Goal: Task Accomplishment & Management: Complete application form

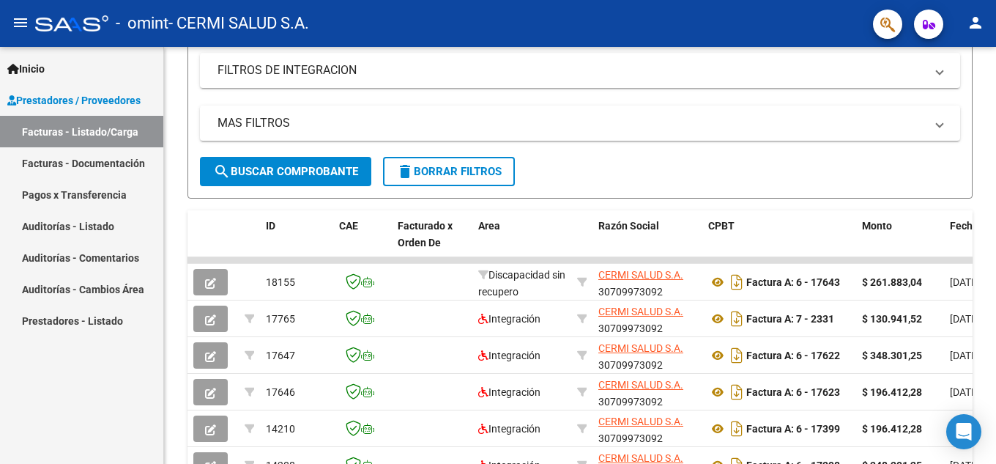
scroll to position [220, 0]
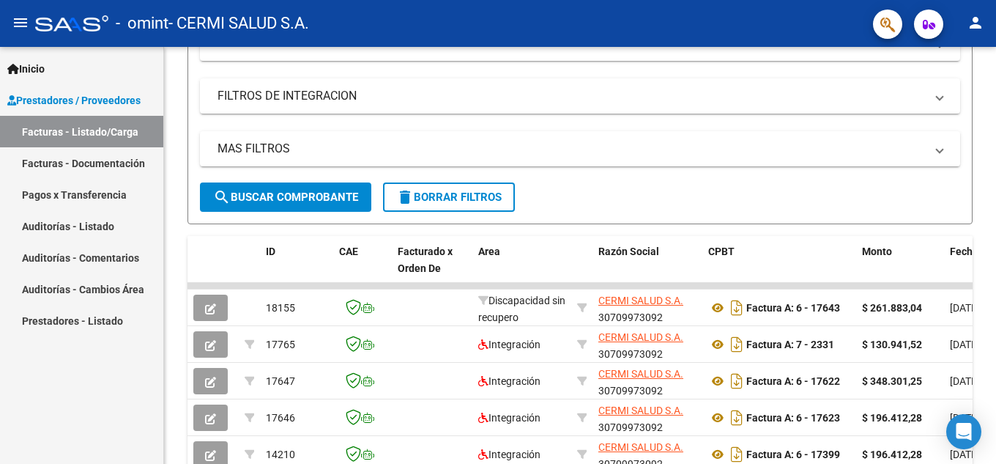
click at [125, 100] on span "Prestadores / Proveedores" at bounding box center [73, 100] width 133 height 16
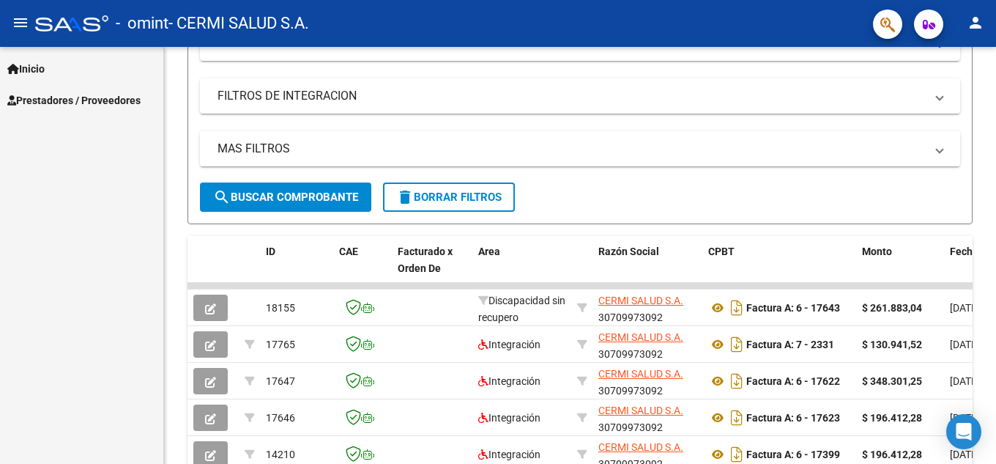
click at [100, 89] on link "Prestadores / Proveedores" at bounding box center [81, 99] width 163 height 31
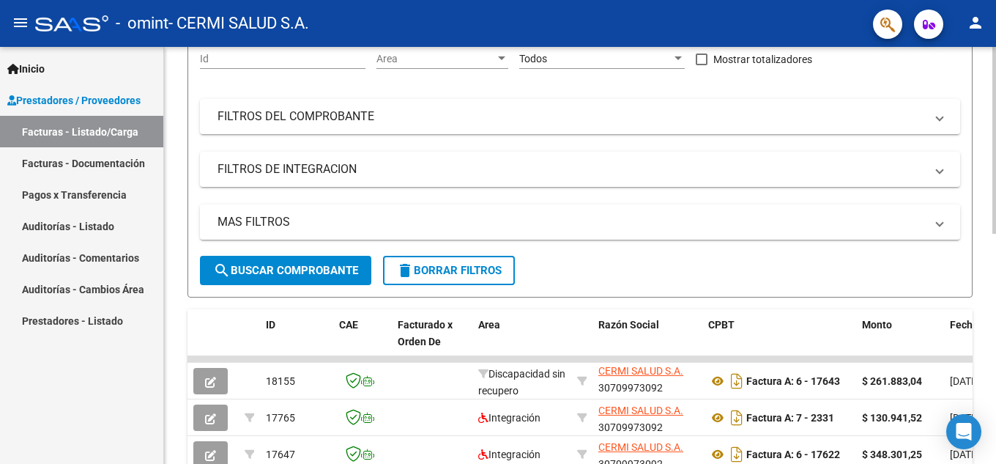
scroll to position [73, 0]
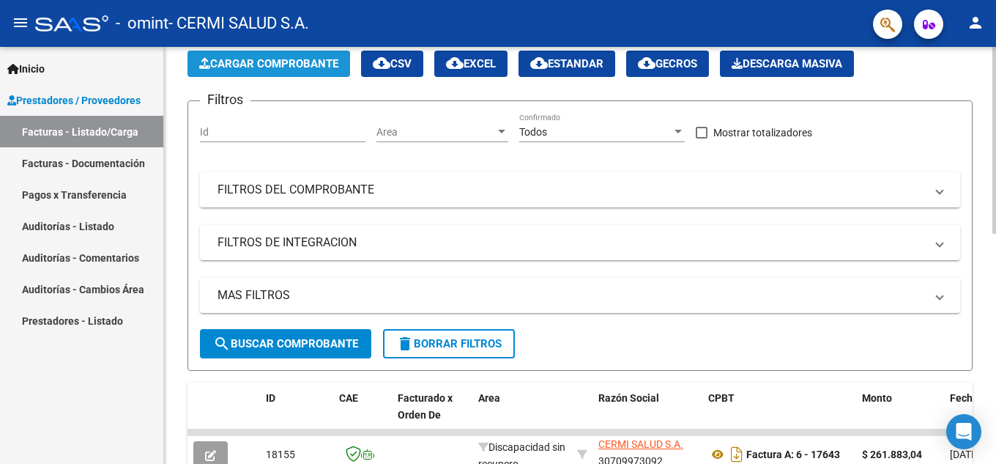
click at [237, 74] on button "Cargar Comprobante" at bounding box center [268, 64] width 163 height 26
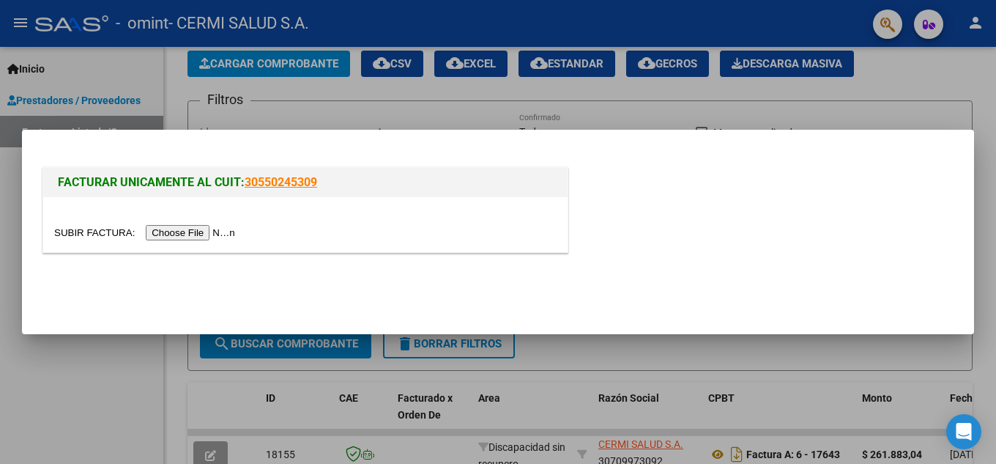
click at [207, 237] on input "file" at bounding box center [146, 232] width 185 height 15
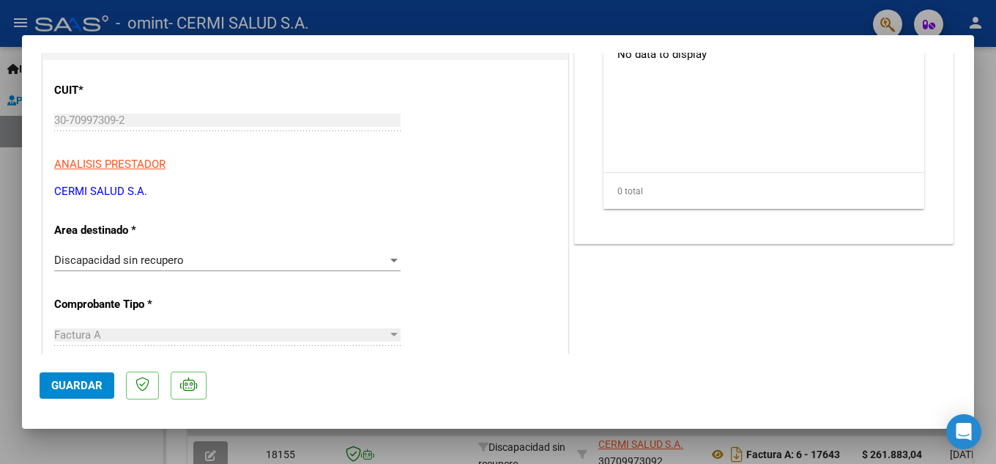
scroll to position [220, 0]
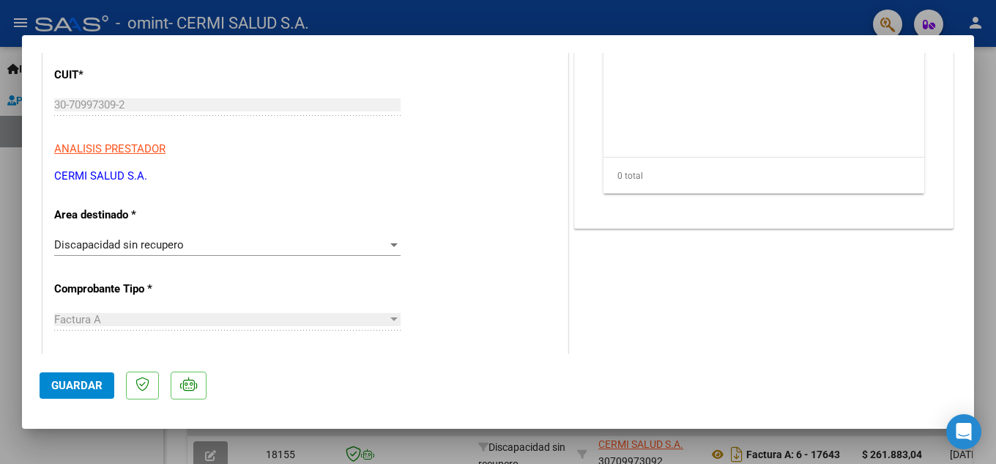
click at [242, 236] on div "Discapacidad sin recupero Seleccionar Area" at bounding box center [227, 245] width 346 height 22
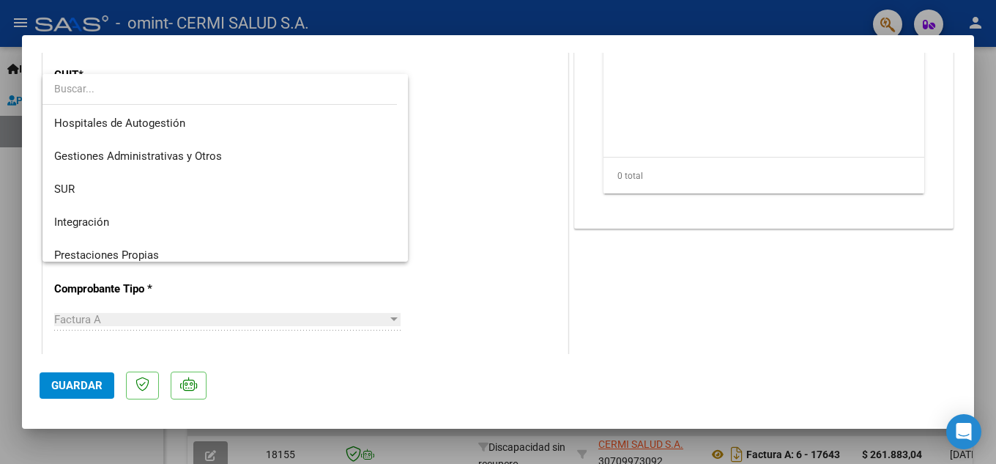
scroll to position [109, 0]
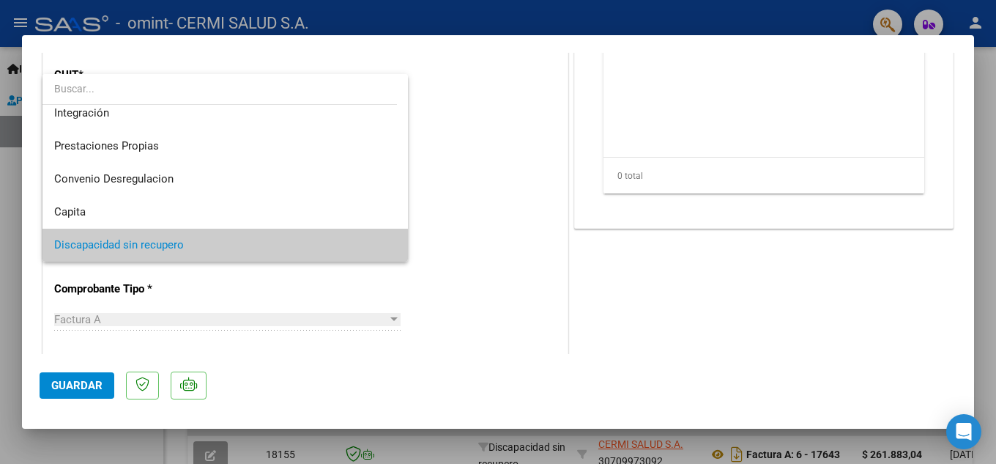
click at [498, 215] on div at bounding box center [498, 232] width 996 height 464
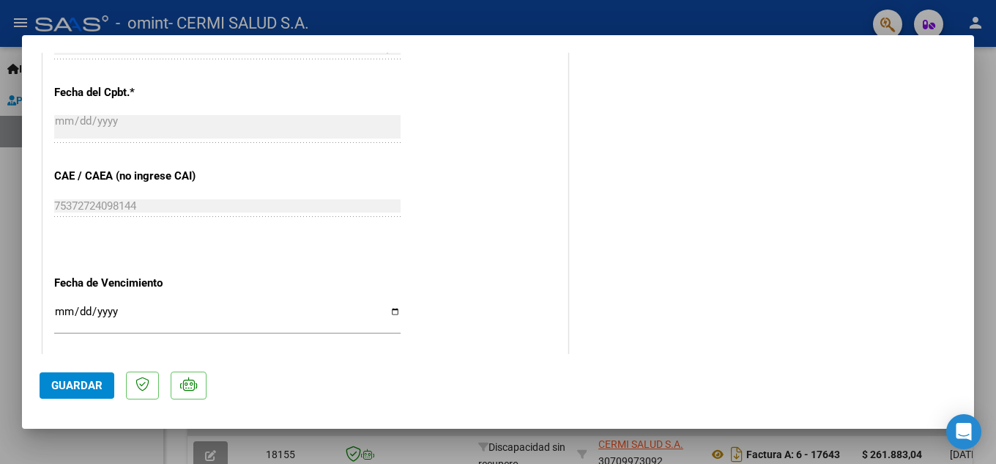
scroll to position [806, 0]
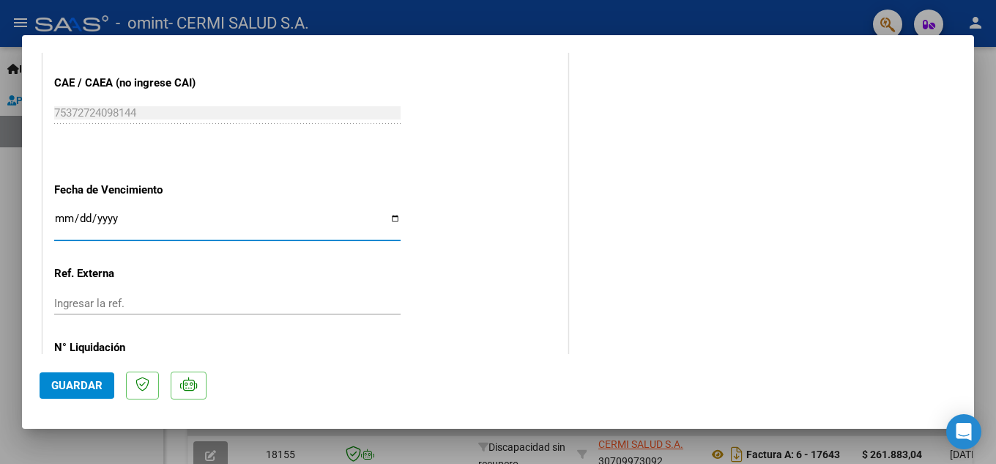
click at [240, 224] on input "Ingresar la fecha" at bounding box center [227, 223] width 346 height 23
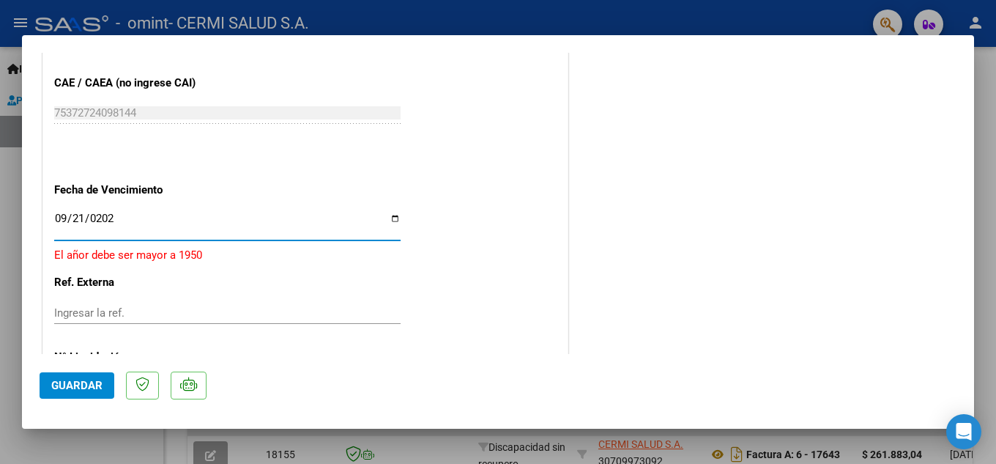
type input "[DATE]"
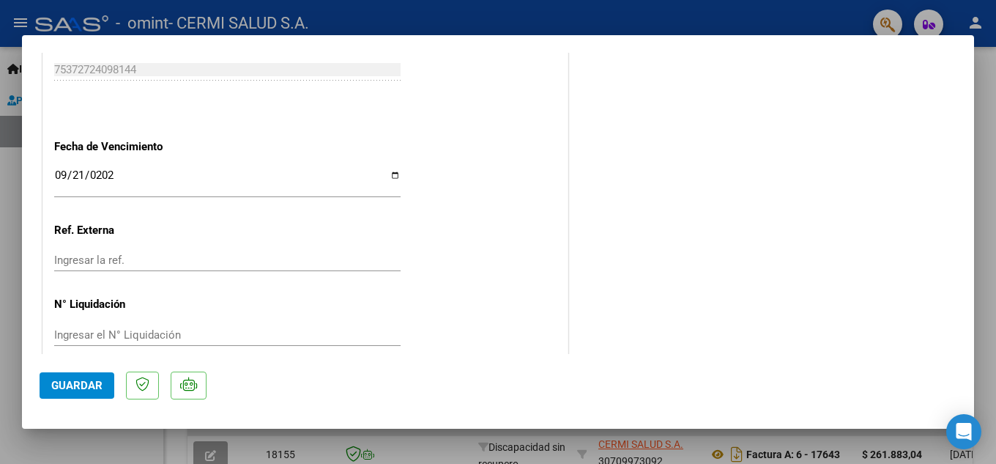
scroll to position [869, 0]
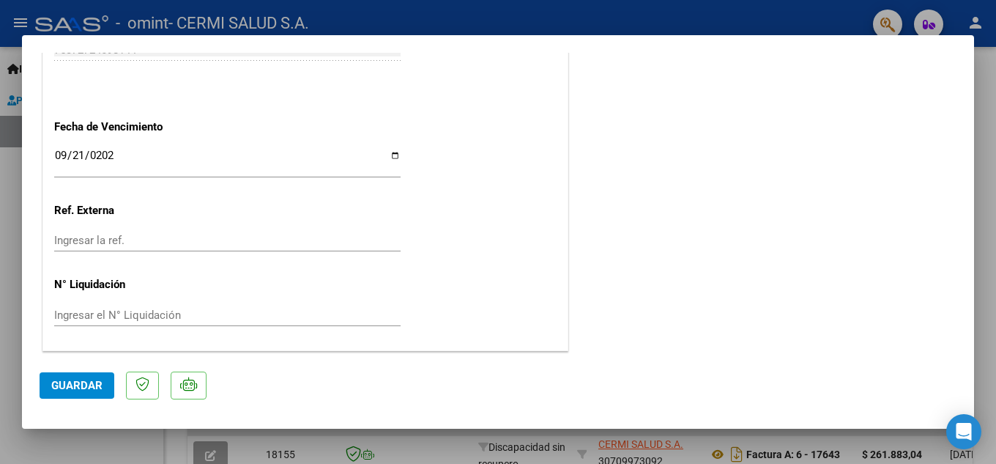
click at [53, 381] on span "Guardar" at bounding box center [76, 385] width 51 height 13
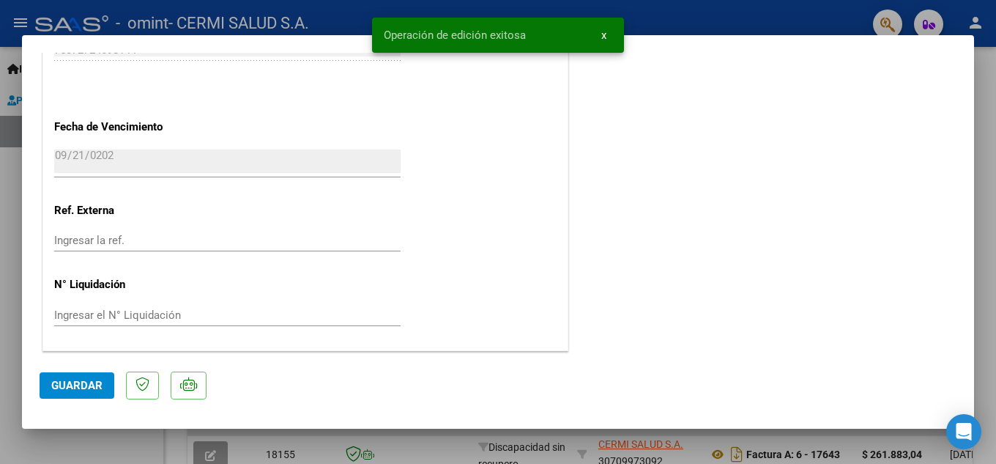
click at [606, 40] on button "x" at bounding box center [604, 35] width 29 height 26
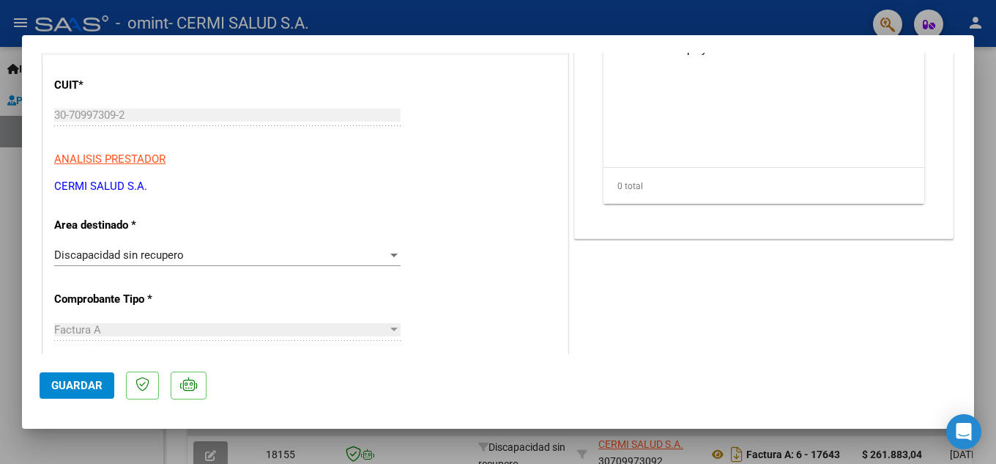
scroll to position [0, 0]
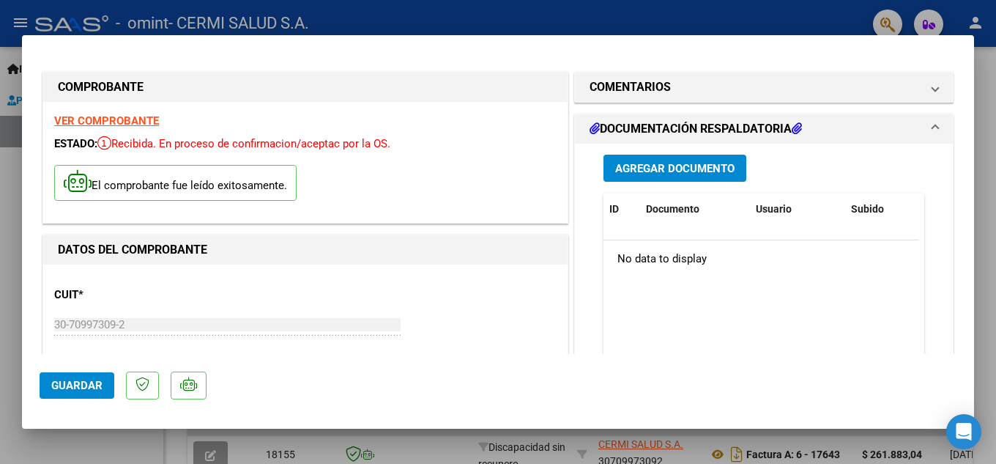
click at [644, 168] on span "Agregar Documento" at bounding box center [674, 168] width 119 height 13
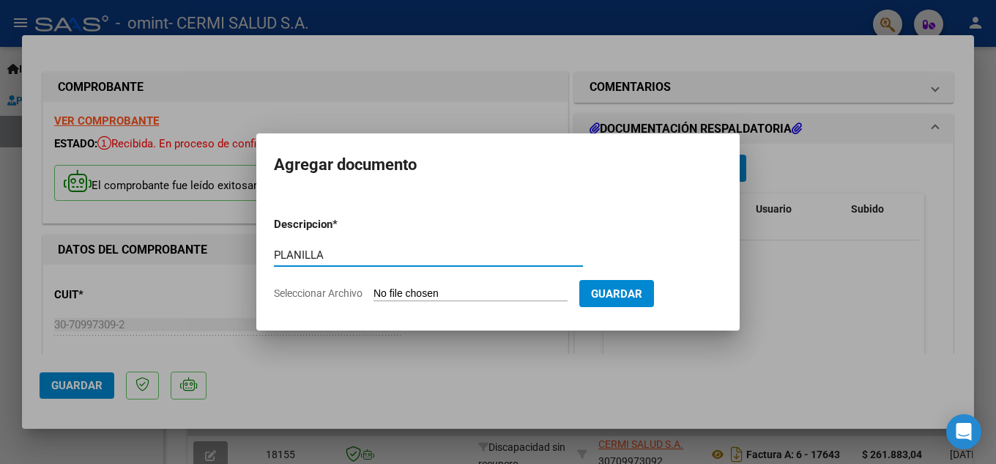
type input "PLANILLA"
click at [389, 289] on input "Seleccionar Archivo" at bounding box center [470, 294] width 194 height 14
type input "C:\fakepath\[PERSON_NAME].pdf"
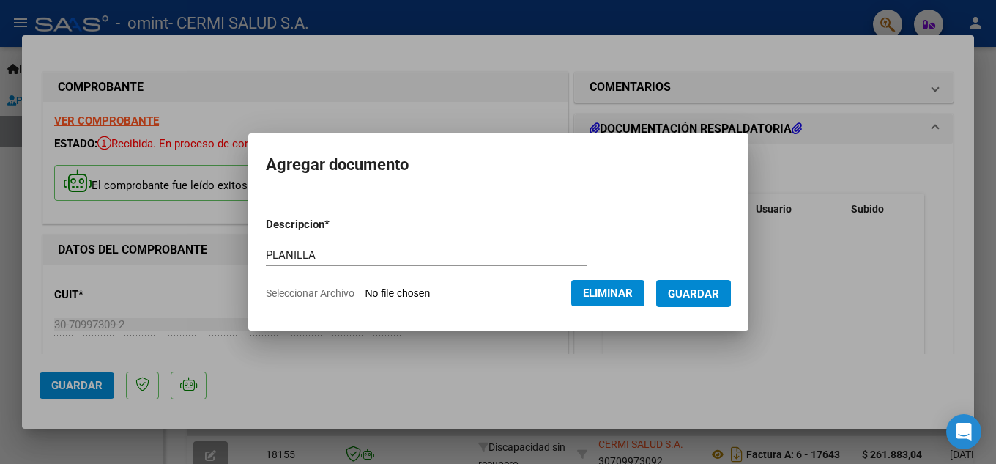
click at [707, 280] on button "Guardar" at bounding box center [693, 293] width 75 height 27
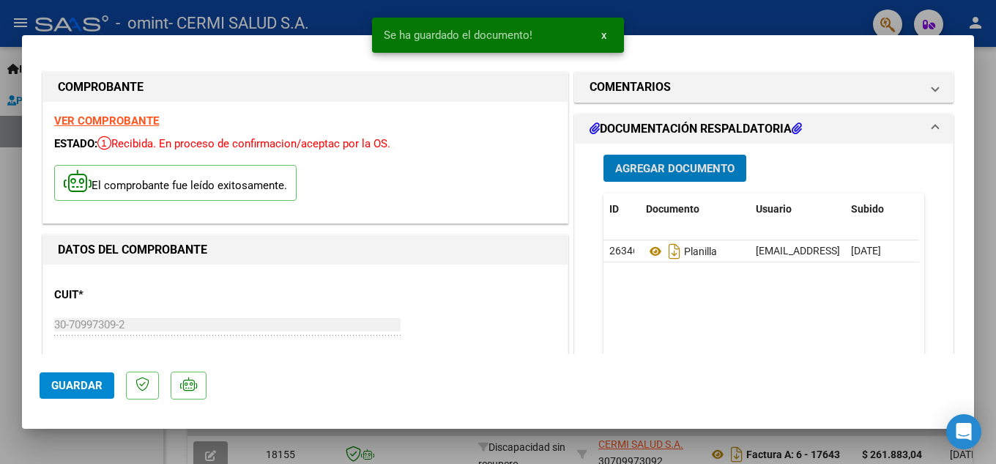
click at [640, 161] on span "Agregar Documento" at bounding box center [674, 167] width 119 height 13
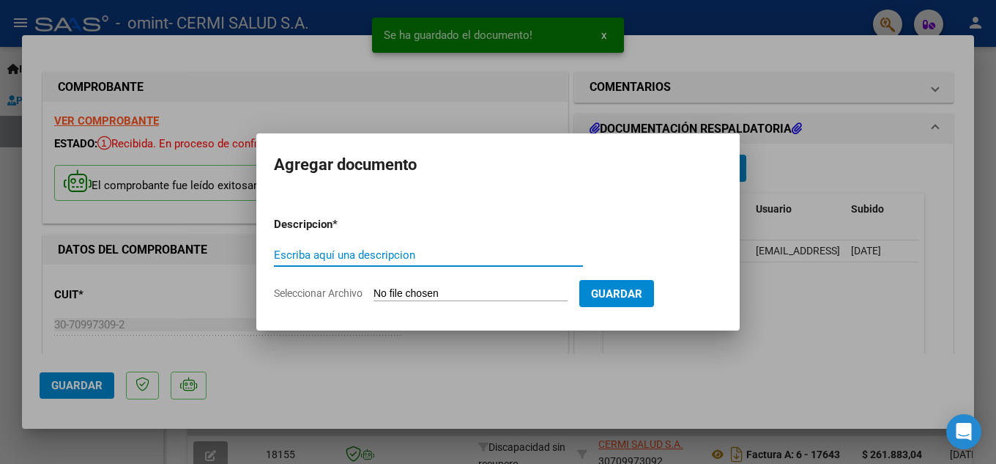
click at [684, 333] on div at bounding box center [498, 232] width 996 height 464
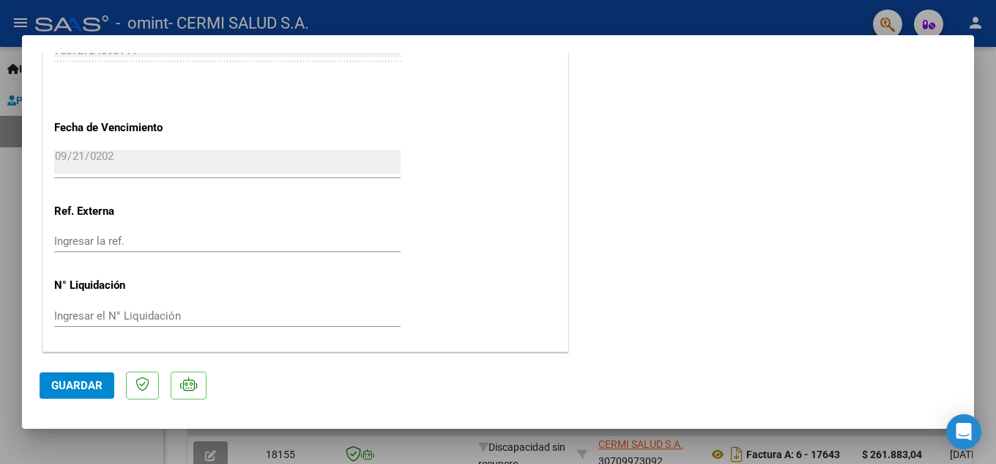
scroll to position [869, 0]
click at [67, 397] on button "Guardar" at bounding box center [77, 385] width 75 height 26
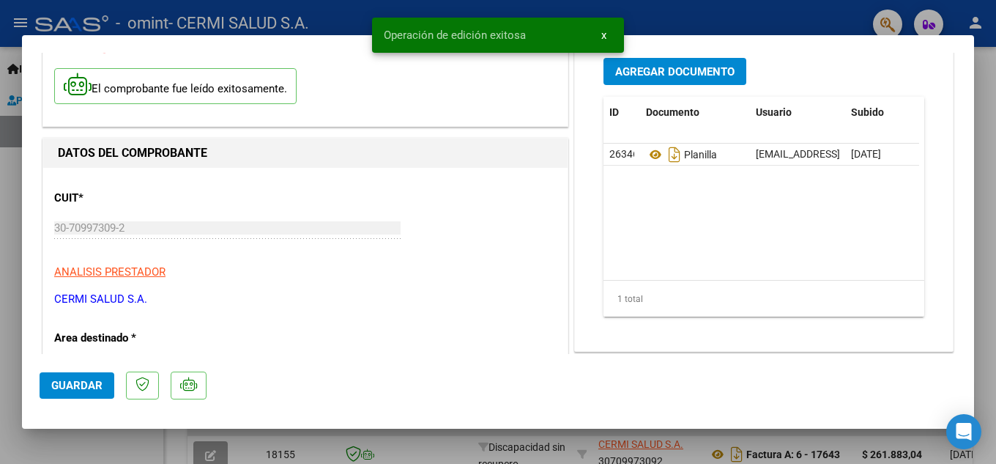
scroll to position [0, 0]
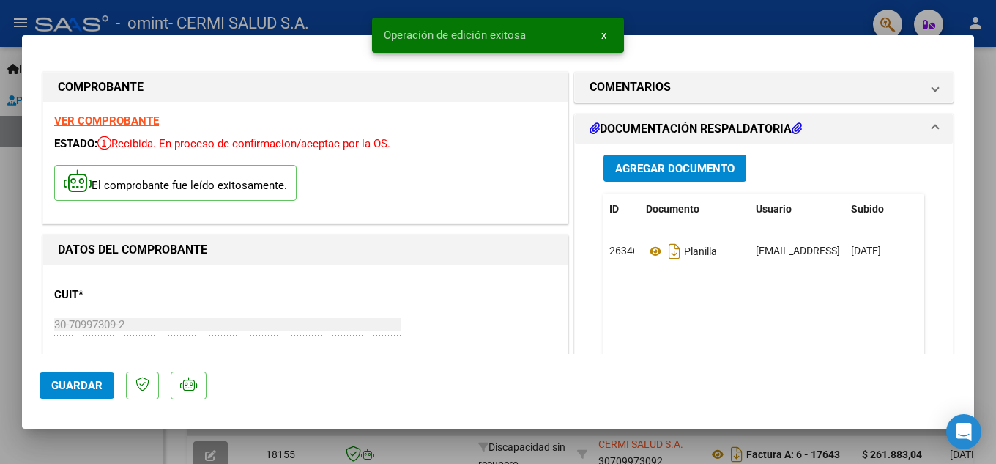
click at [0, 237] on div at bounding box center [498, 232] width 996 height 464
type input "$ 0,00"
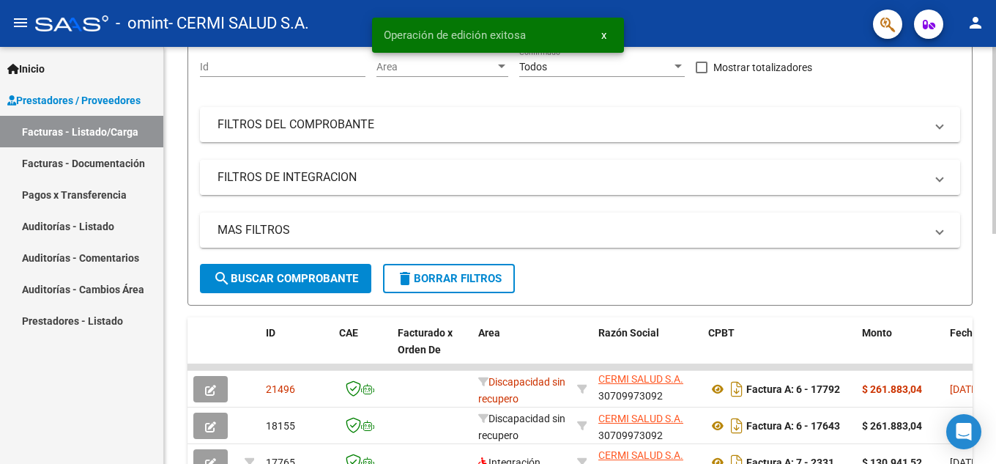
scroll to position [220, 0]
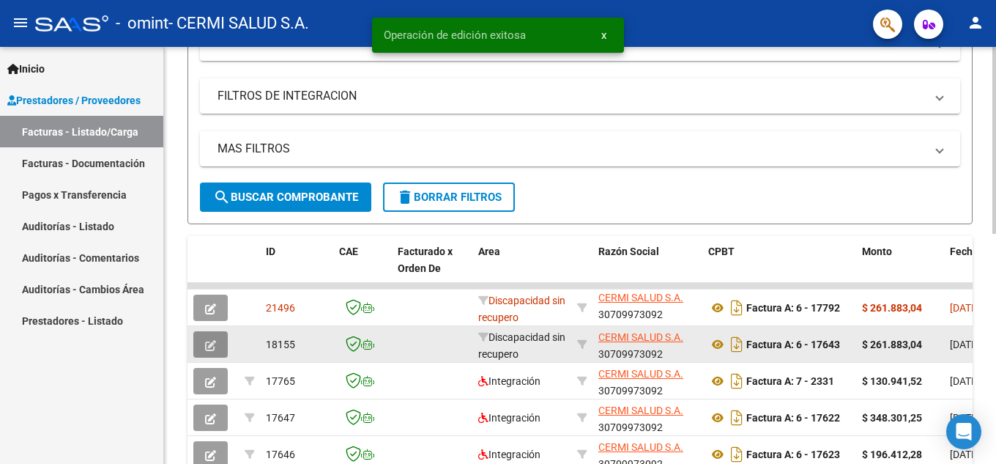
click at [219, 349] on button "button" at bounding box center [210, 344] width 34 height 26
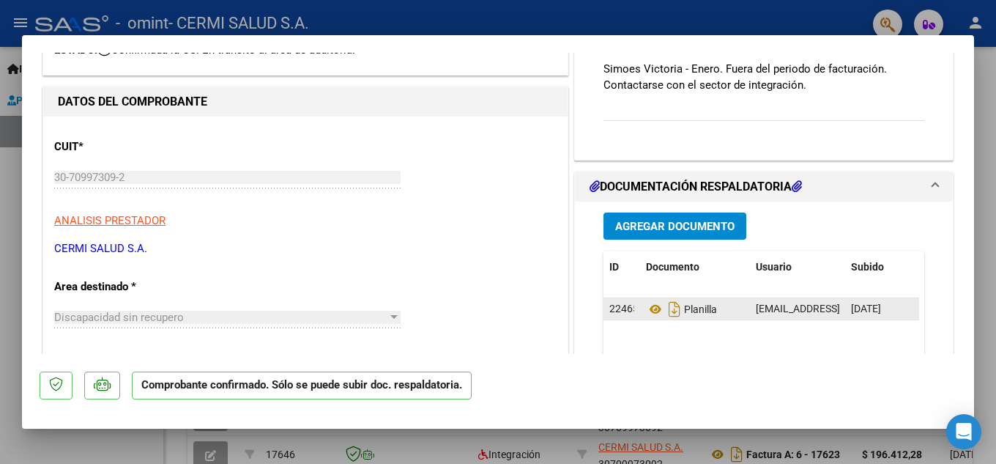
scroll to position [0, 0]
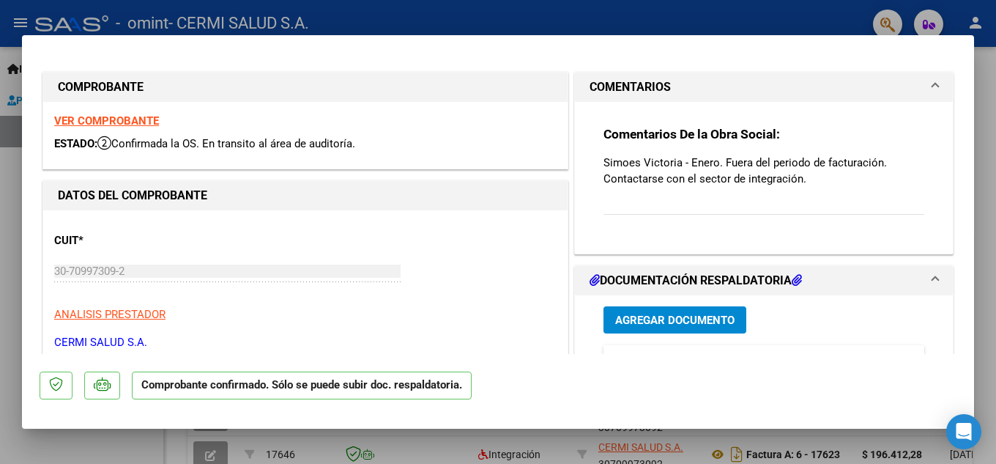
drag, startPoint x: 738, startPoint y: 155, endPoint x: 756, endPoint y: 183, distance: 33.3
click at [756, 183] on p "Simoes Victoria - Enero. Fuera del periodo de facturación. Contactarse con el s…" at bounding box center [763, 171] width 321 height 32
click at [762, 183] on p "Simoes Victoria - Enero. Fuera del periodo de facturación. Contactarse con el s…" at bounding box center [763, 171] width 321 height 32
drag, startPoint x: 751, startPoint y: 150, endPoint x: 781, endPoint y: 207, distance: 64.5
click at [781, 207] on div "Comentarios De la Obra Social: [PERSON_NAME] - Enero. Fuera del periodo de fact…" at bounding box center [763, 178] width 321 height 105
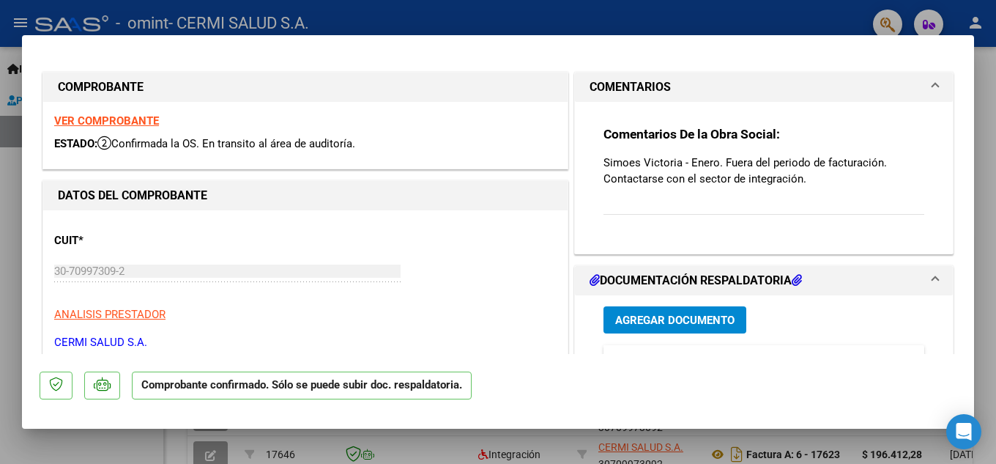
click at [0, 201] on div at bounding box center [498, 232] width 996 height 464
type input "$ 0,00"
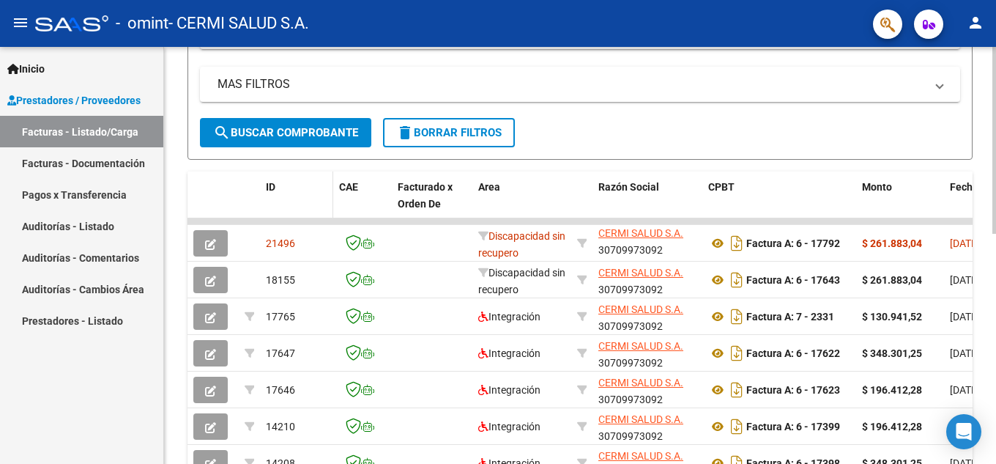
scroll to position [366, 0]
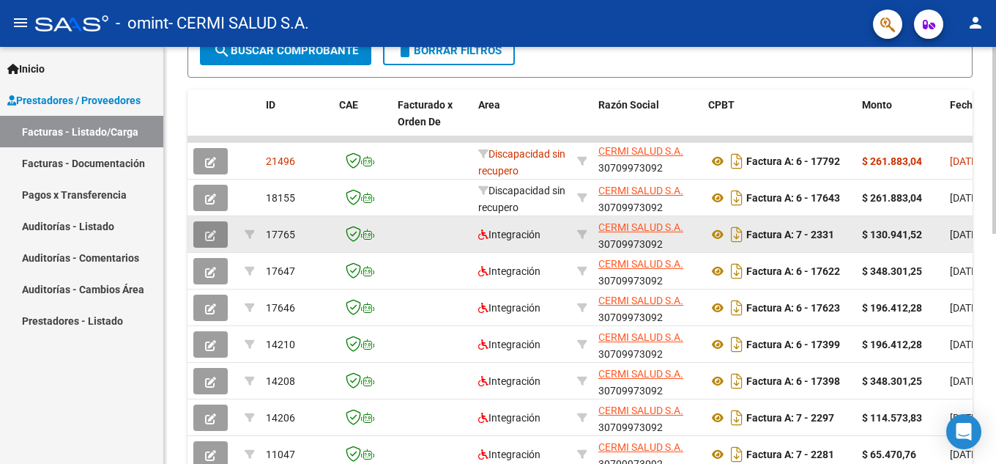
click at [220, 232] on button "button" at bounding box center [210, 234] width 34 height 26
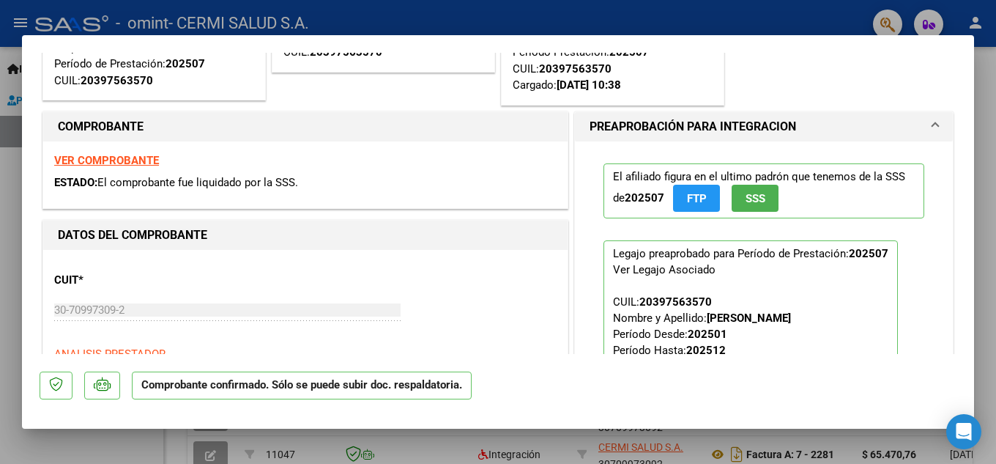
scroll to position [146, 0]
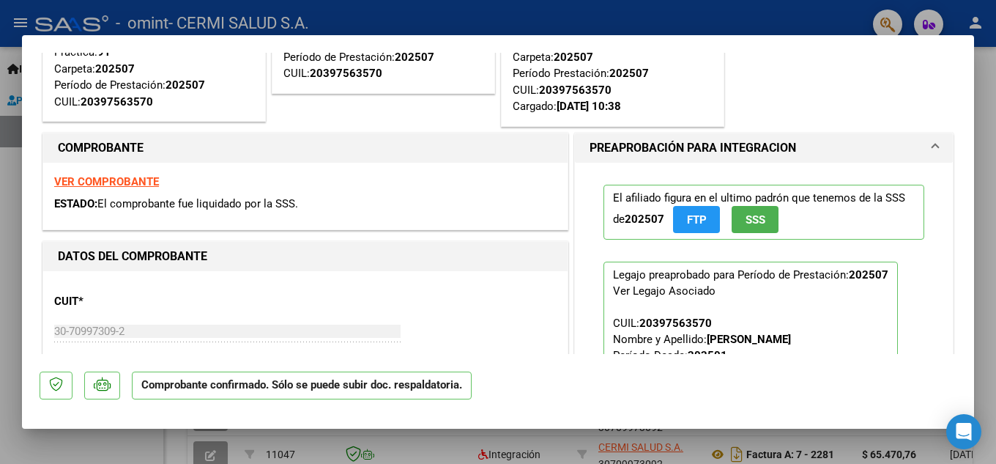
click at [0, 274] on div at bounding box center [498, 232] width 996 height 464
type input "$ 0,00"
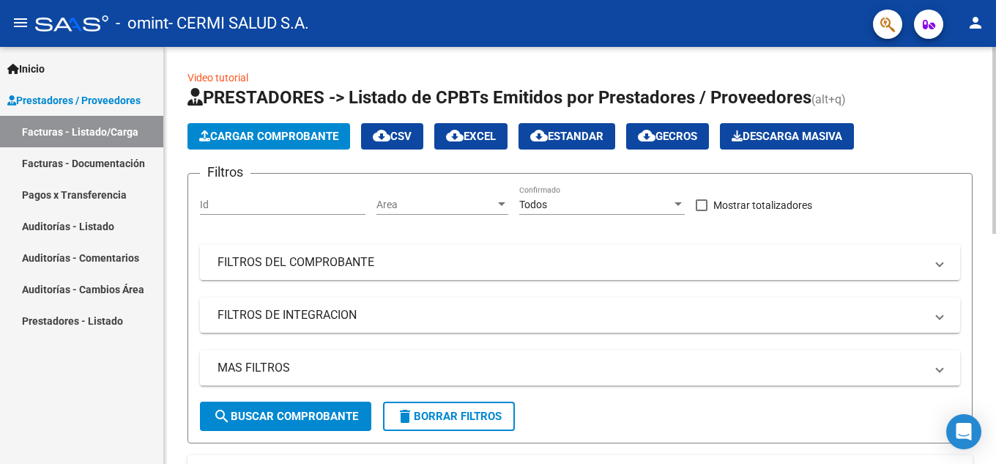
scroll to position [0, 0]
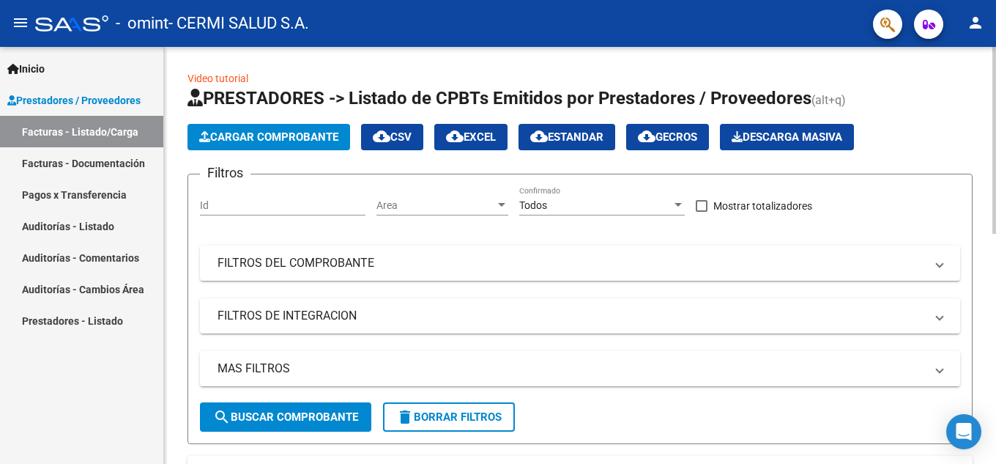
click at [273, 122] on app-list-header "PRESTADORES -> Listado de CPBTs Emitidos por Prestadores / Proveedores (alt+q) …" at bounding box center [579, 264] width 785 height 357
click at [275, 130] on button "Cargar Comprobante" at bounding box center [268, 137] width 163 height 26
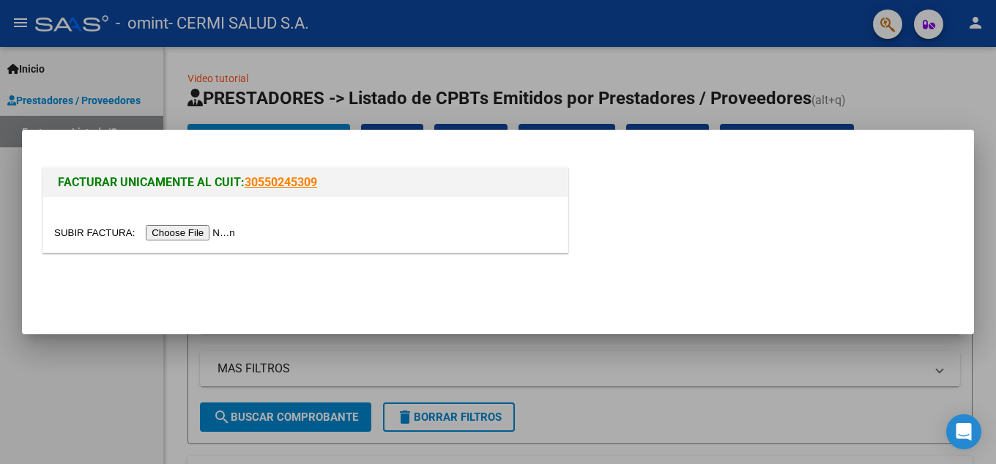
click at [197, 242] on div at bounding box center [305, 224] width 524 height 55
click at [198, 226] on input "file" at bounding box center [146, 232] width 185 height 15
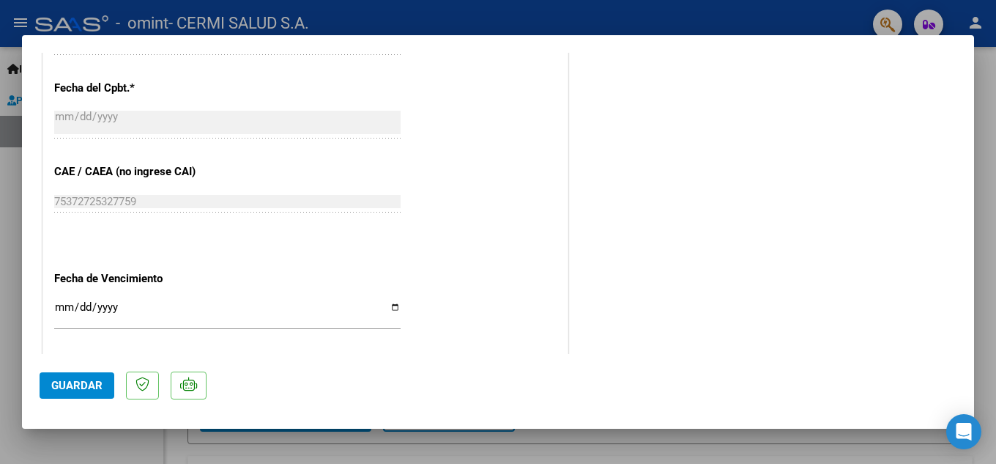
scroll to position [732, 0]
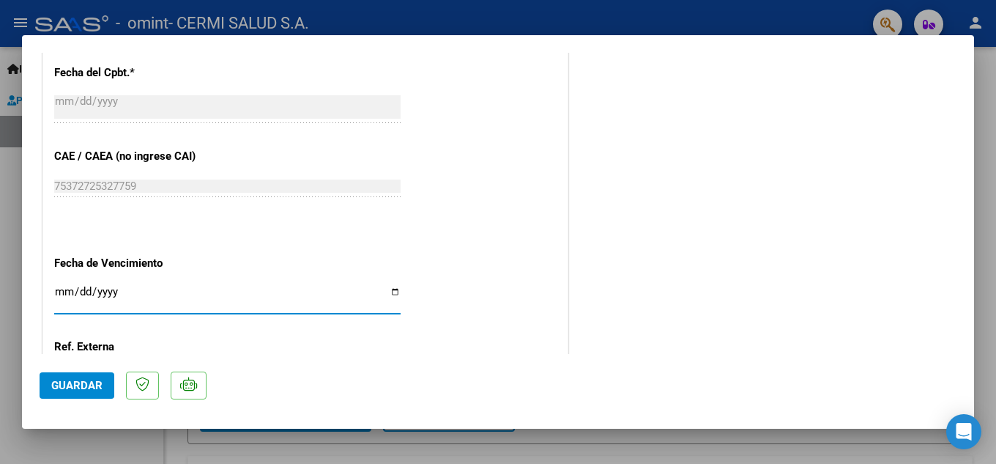
click at [168, 301] on input "Ingresar la fecha" at bounding box center [227, 297] width 346 height 23
type input "[DATE]"
click at [80, 378] on button "Guardar" at bounding box center [77, 385] width 75 height 26
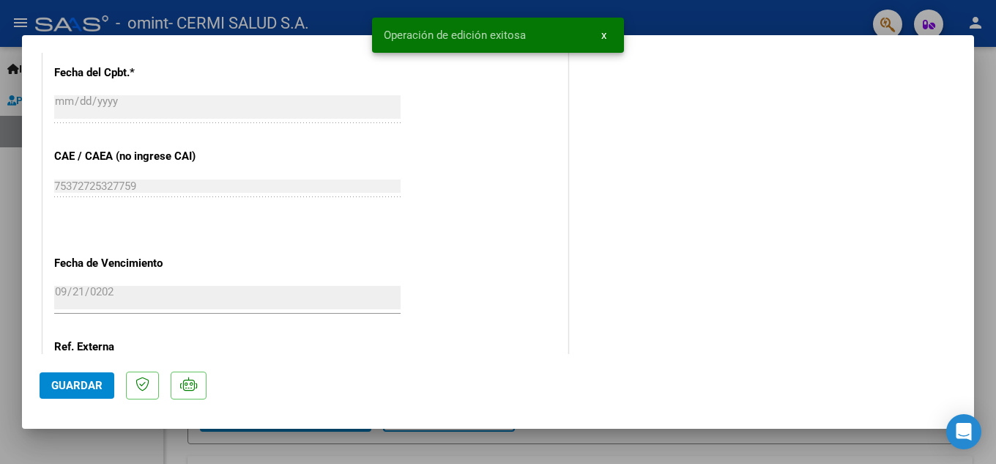
click at [598, 37] on button "x" at bounding box center [604, 35] width 29 height 26
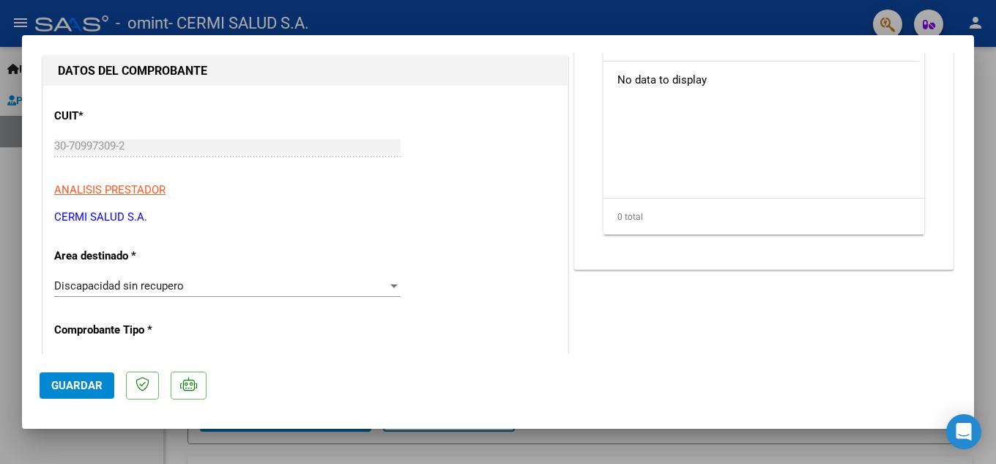
scroll to position [0, 0]
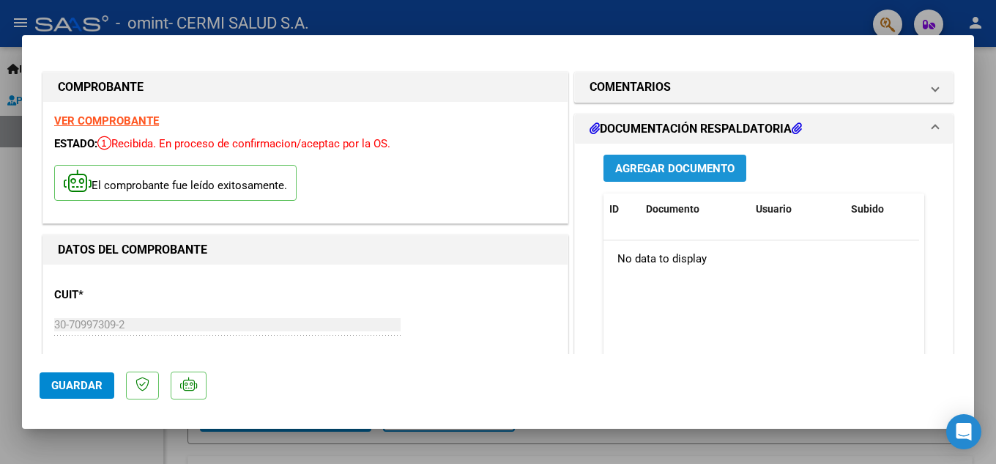
click at [623, 167] on span "Agregar Documento" at bounding box center [674, 168] width 119 height 13
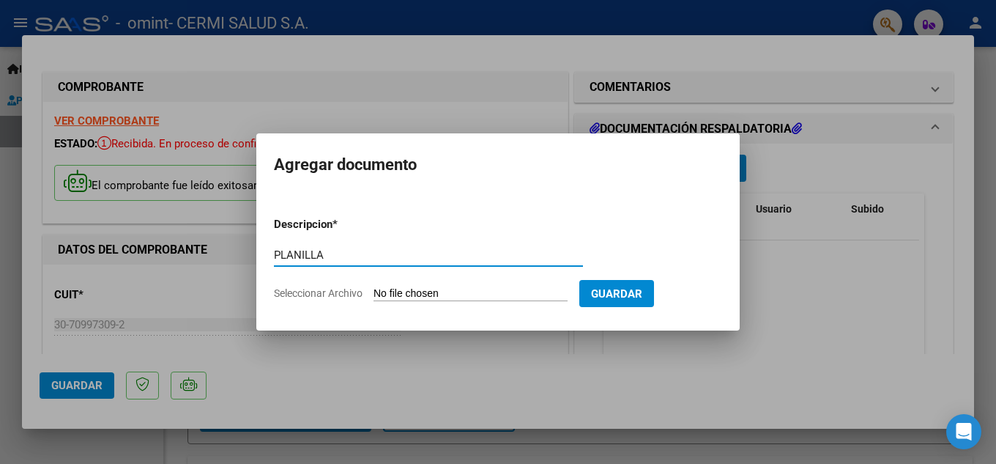
click at [471, 257] on input "PLANILLA" at bounding box center [428, 254] width 309 height 13
type input "PLANILLA"
click at [440, 302] on form "Descripcion * PLANILLA Escriba aquí una descripcion Seleccionar Archivo Guardar" at bounding box center [498, 258] width 448 height 107
click at [440, 294] on input "Seleccionar Archivo" at bounding box center [470, 294] width 194 height 14
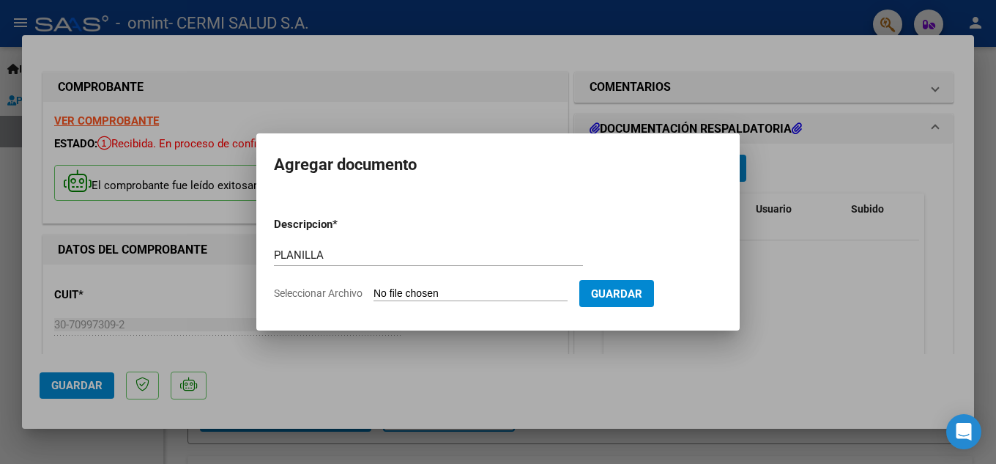
type input "C:\fakepath\[PERSON_NAME].pdf"
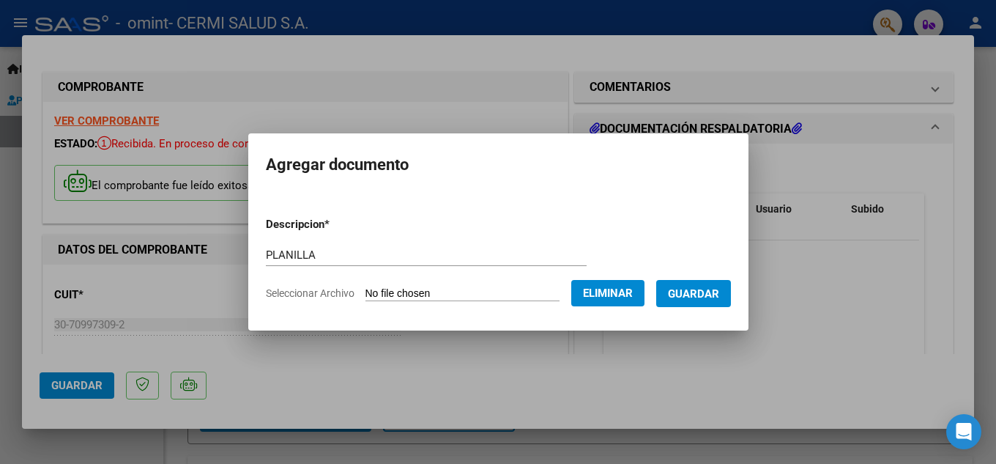
click at [700, 297] on span "Guardar" at bounding box center [693, 293] width 51 height 13
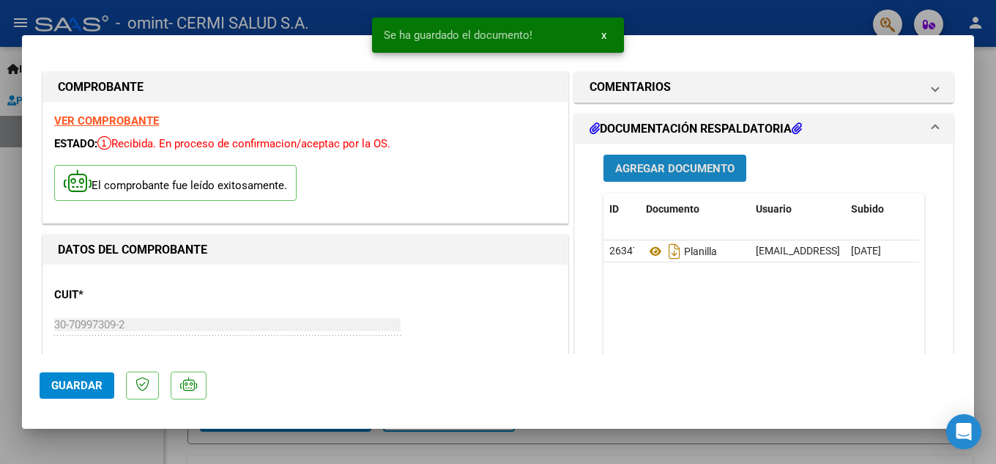
click at [638, 171] on span "Agregar Documento" at bounding box center [674, 168] width 119 height 13
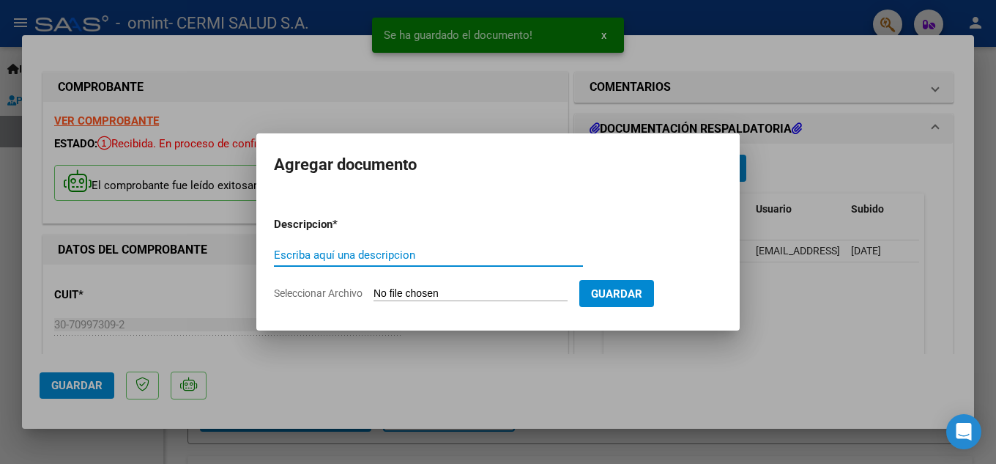
click at [578, 353] on div at bounding box center [498, 232] width 996 height 464
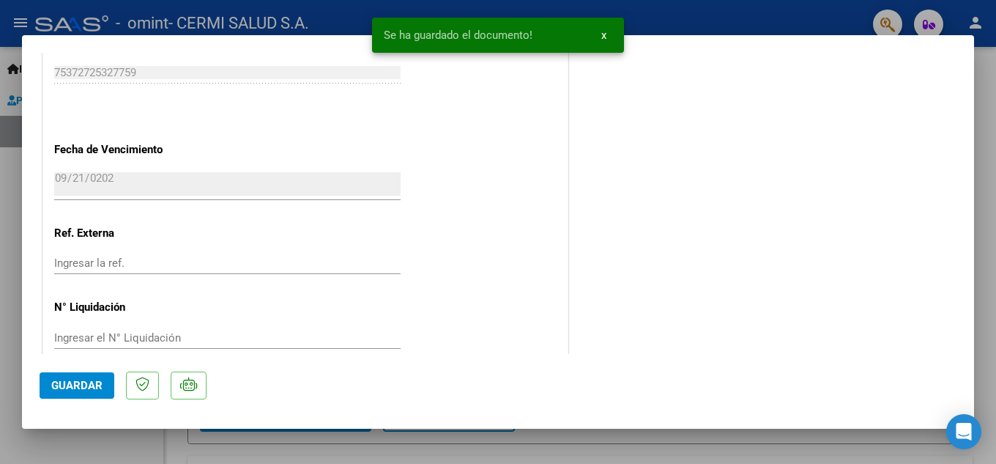
scroll to position [869, 0]
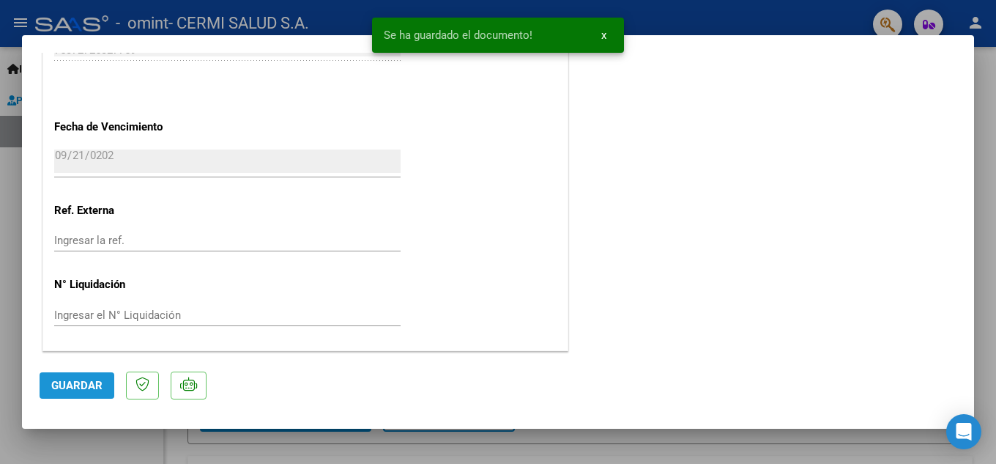
click at [101, 389] on span "Guardar" at bounding box center [76, 385] width 51 height 13
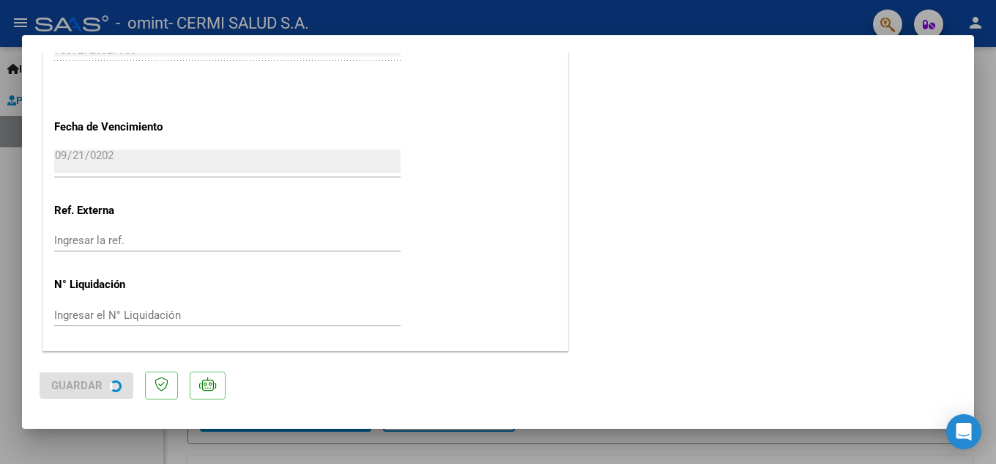
click at [0, 308] on div at bounding box center [498, 232] width 996 height 464
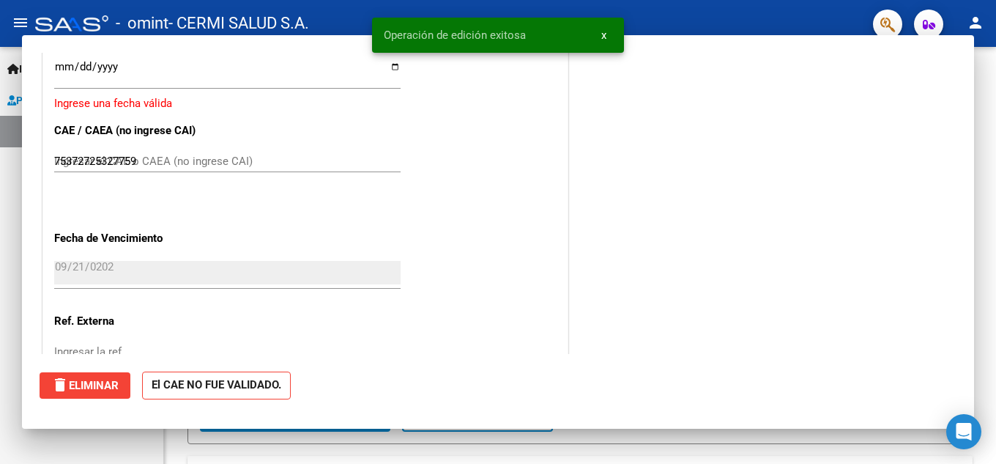
type input "$ 0,00"
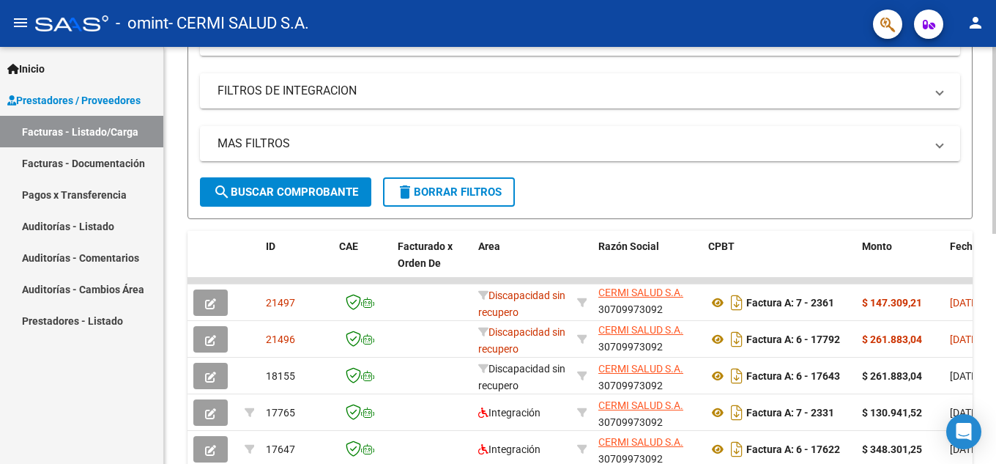
scroll to position [366, 0]
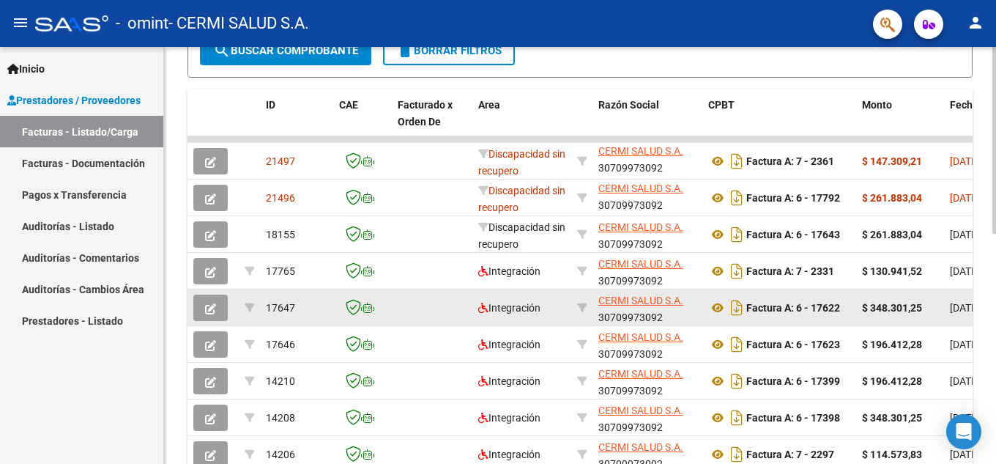
click at [209, 305] on icon "button" at bounding box center [210, 308] width 11 height 11
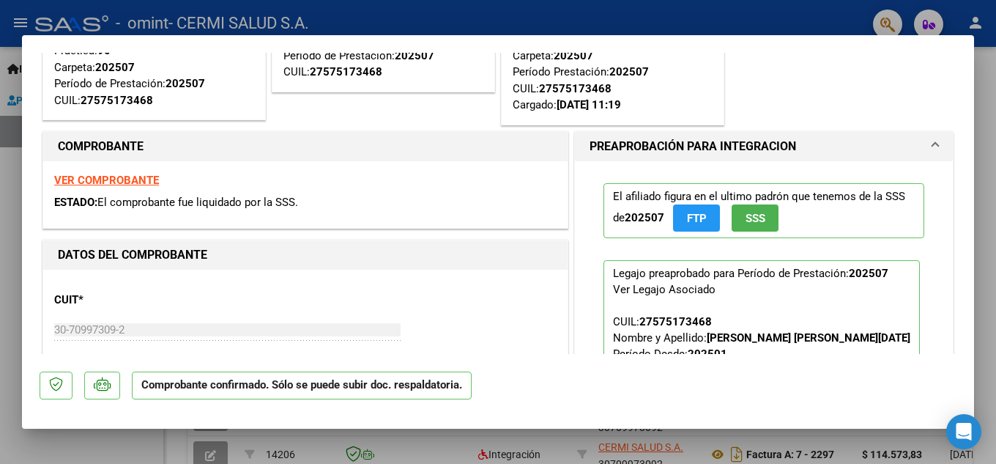
scroll to position [146, 0]
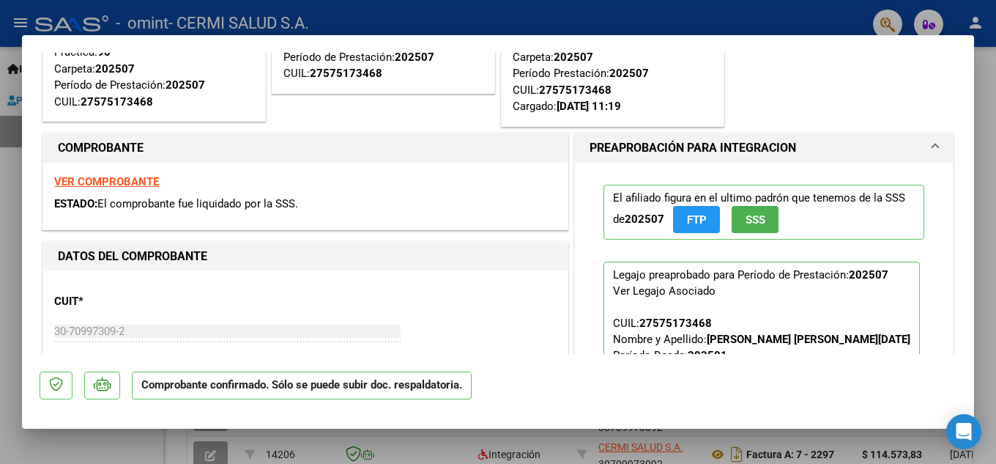
click at [0, 256] on div at bounding box center [498, 232] width 996 height 464
type input "$ 0,00"
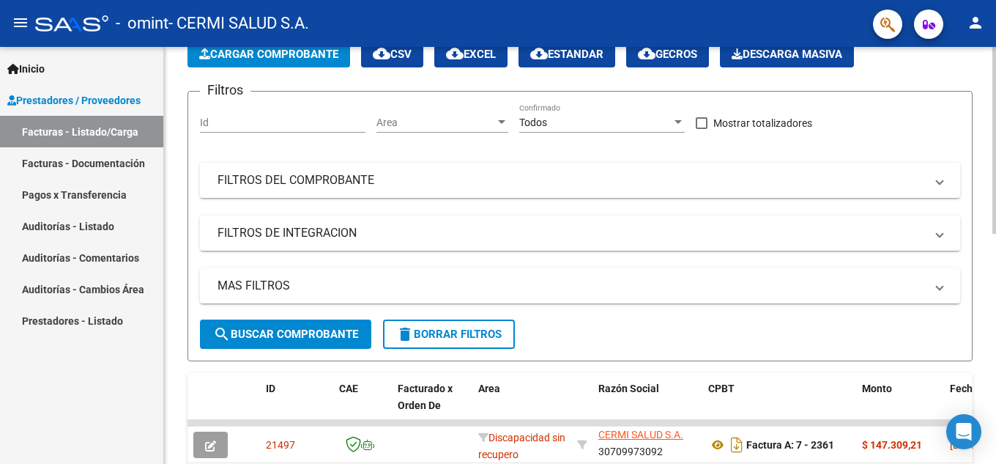
scroll to position [0, 0]
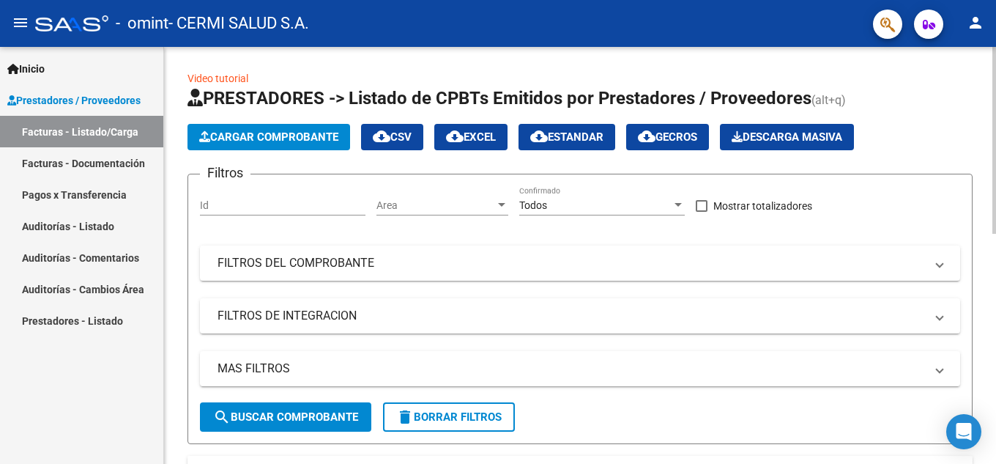
click at [270, 138] on span "Cargar Comprobante" at bounding box center [268, 136] width 139 height 13
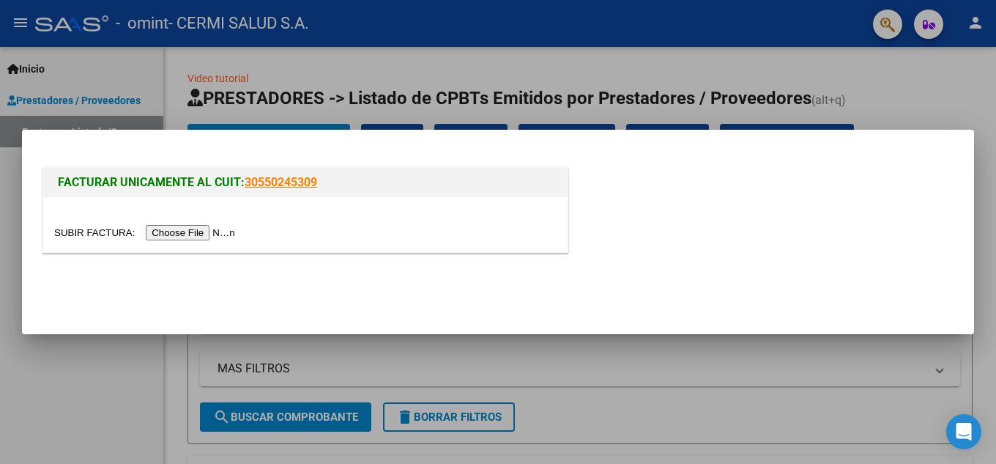
click at [168, 223] on div at bounding box center [305, 224] width 524 height 55
click at [171, 228] on input "file" at bounding box center [146, 232] width 185 height 15
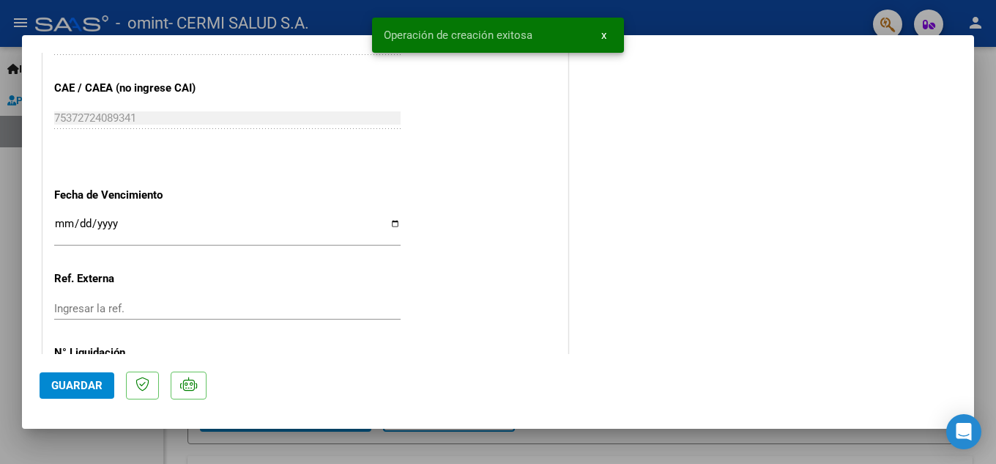
scroll to position [869, 0]
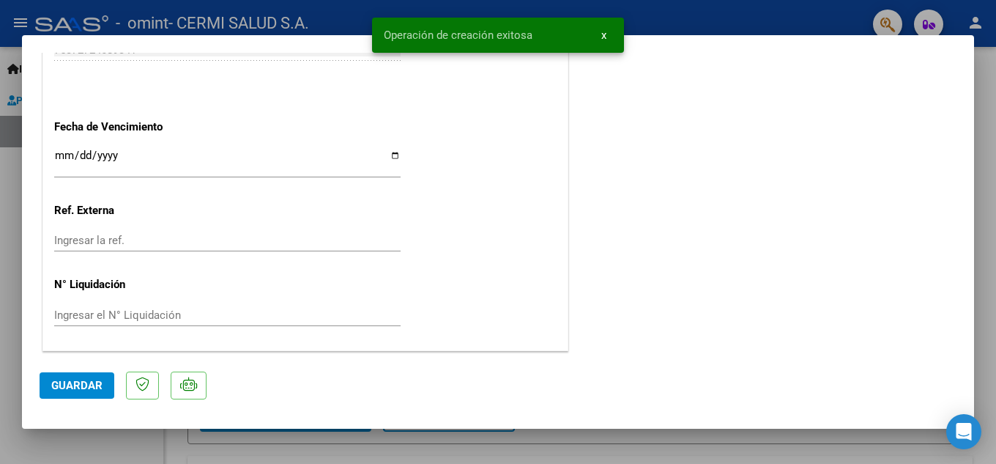
click at [252, 156] on input "Ingresar la fecha" at bounding box center [227, 160] width 346 height 23
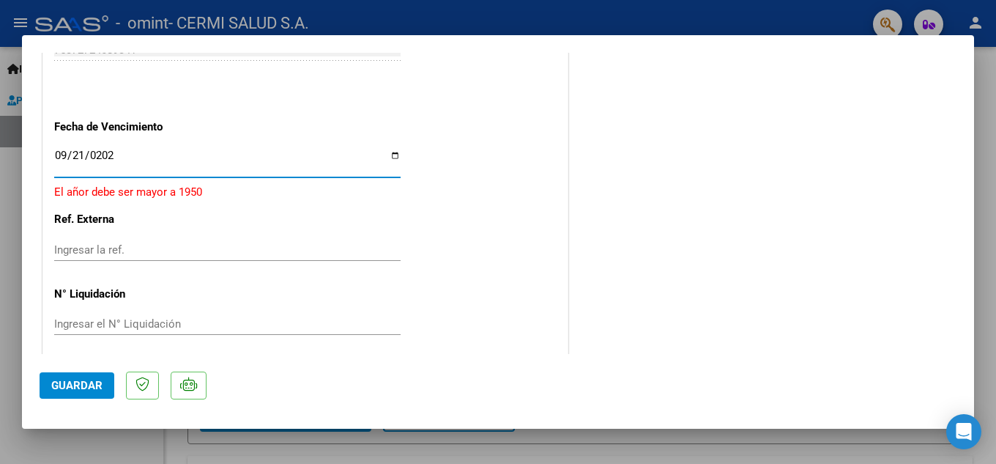
type input "[DATE]"
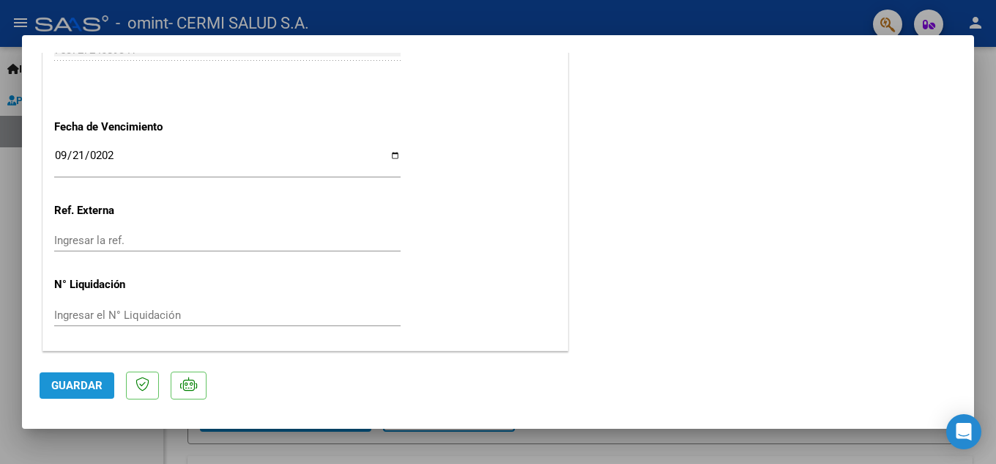
click at [92, 373] on button "Guardar" at bounding box center [77, 385] width 75 height 26
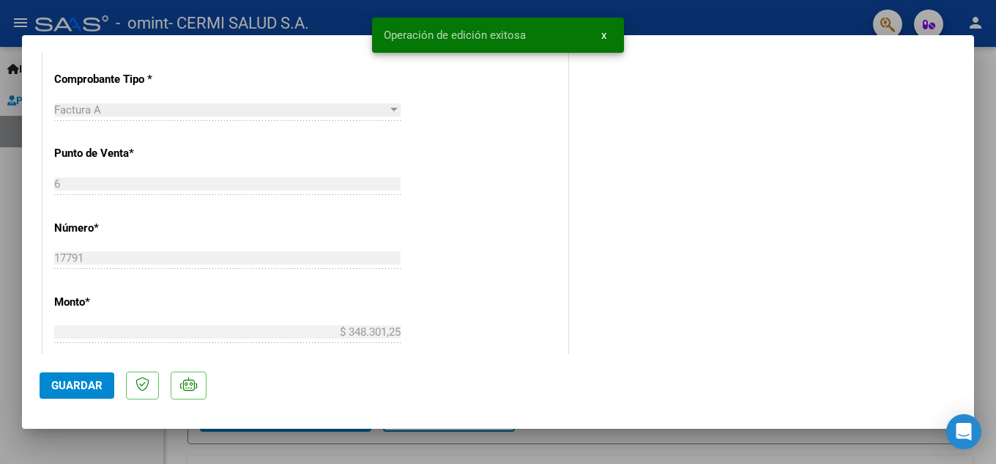
scroll to position [63, 0]
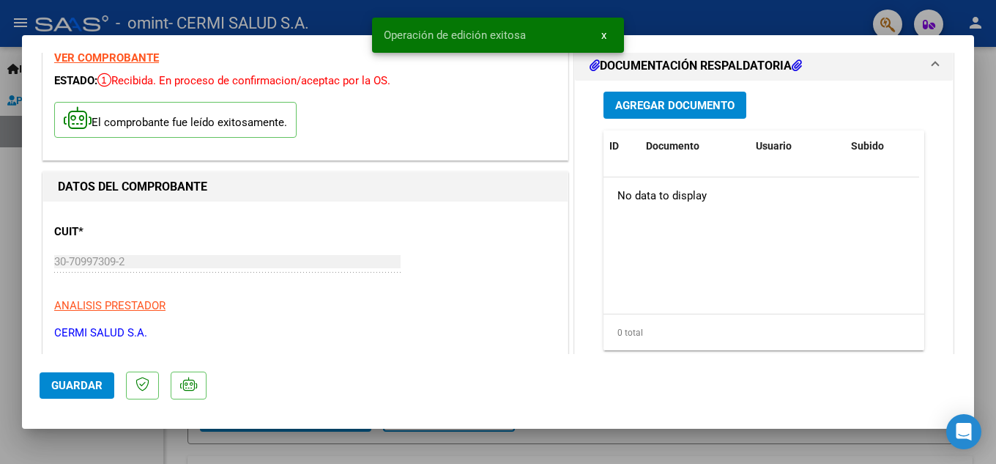
click at [665, 96] on button "Agregar Documento" at bounding box center [674, 105] width 143 height 27
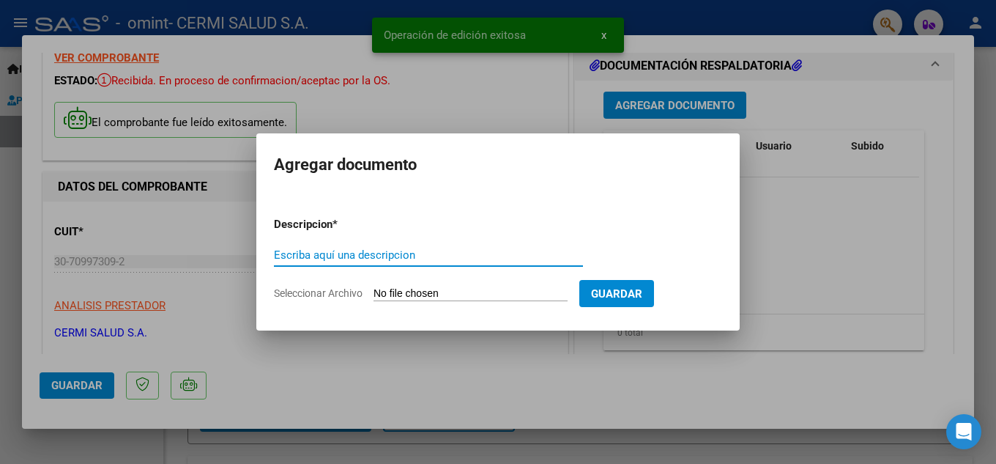
paste input "PLANILLA"
type input "PLANILLA"
click at [413, 287] on input "Seleccionar Archivo" at bounding box center [470, 294] width 194 height 14
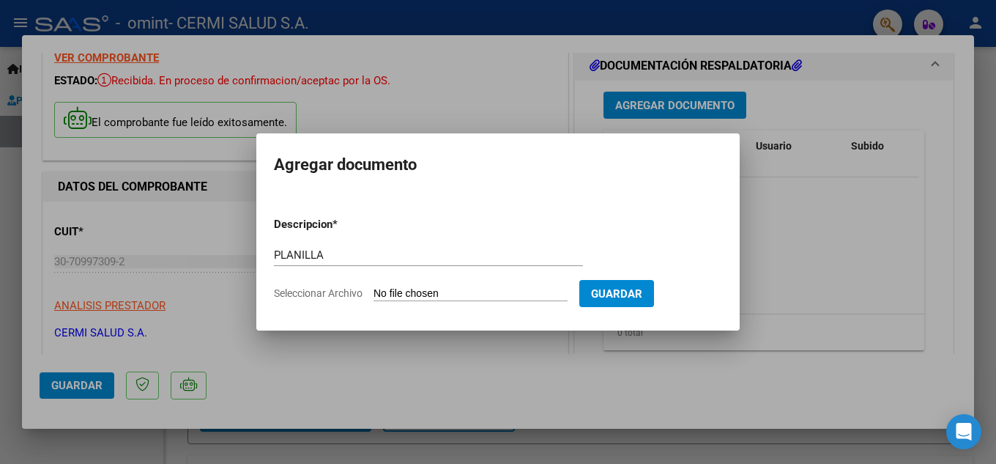
type input "C:\fakepath\[PERSON_NAME].pdf"
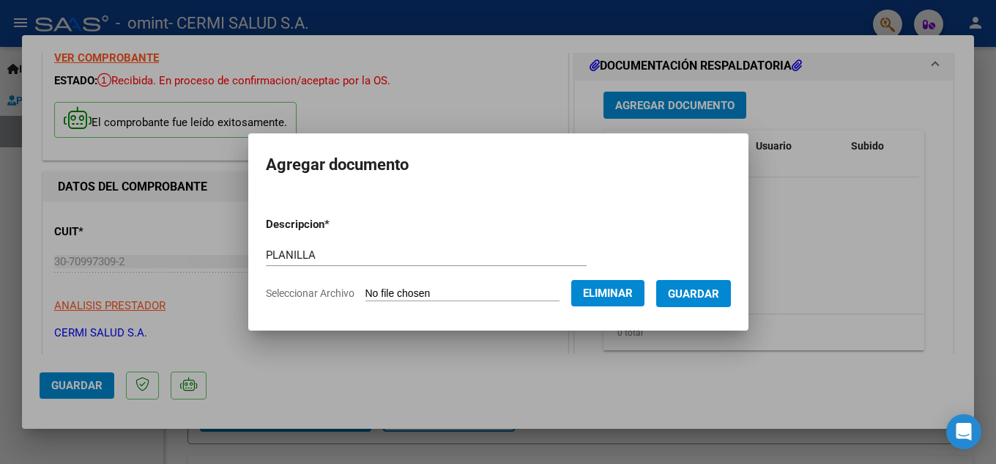
click at [731, 300] on button "Guardar" at bounding box center [693, 293] width 75 height 27
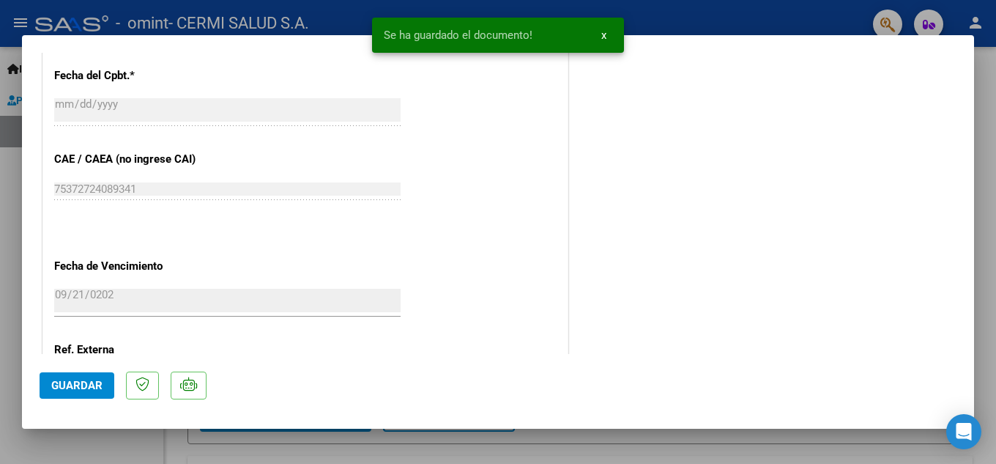
scroll to position [869, 0]
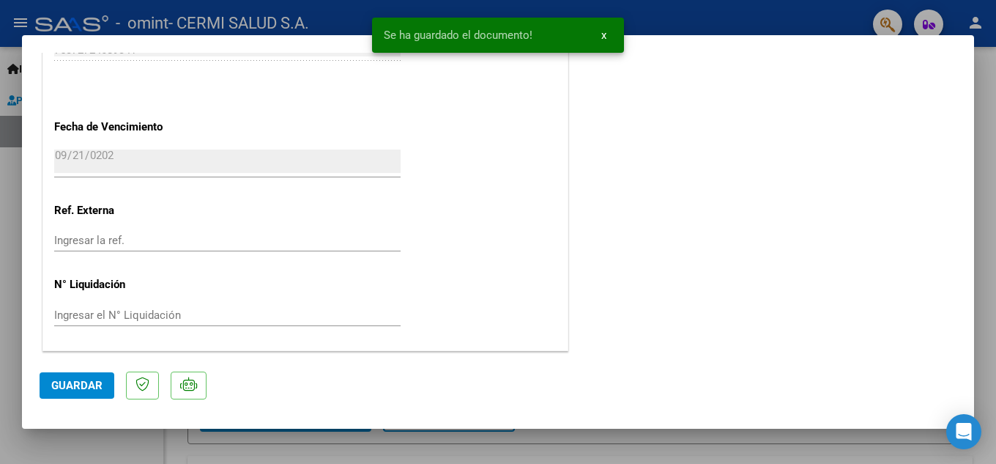
click at [94, 379] on span "Guardar" at bounding box center [76, 385] width 51 height 13
click at [0, 321] on div at bounding box center [498, 232] width 996 height 464
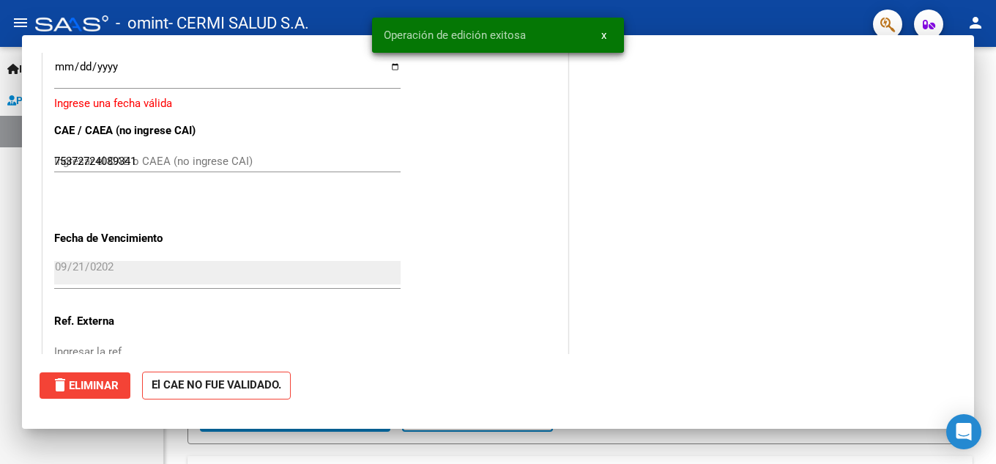
type input "$ 0,00"
